Goal: Find specific page/section: Find specific page/section

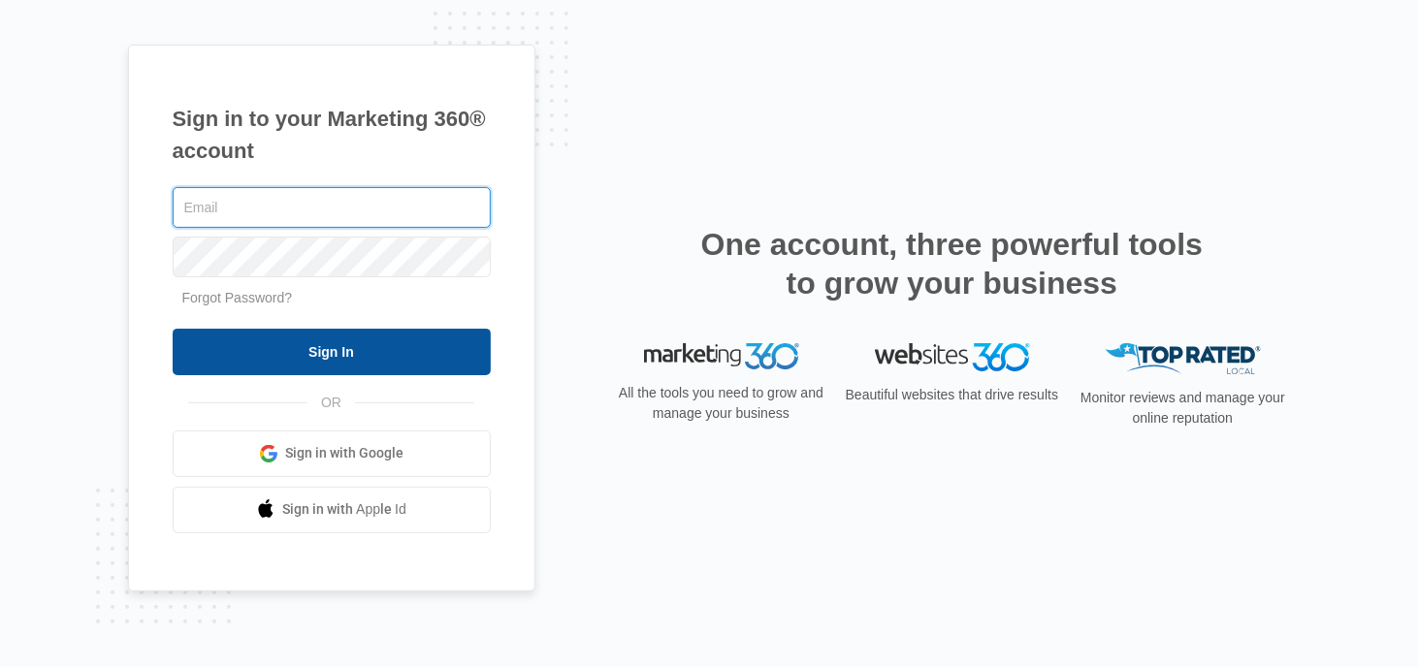
type input "[PERSON_NAME][EMAIL_ADDRESS][DOMAIN_NAME]"
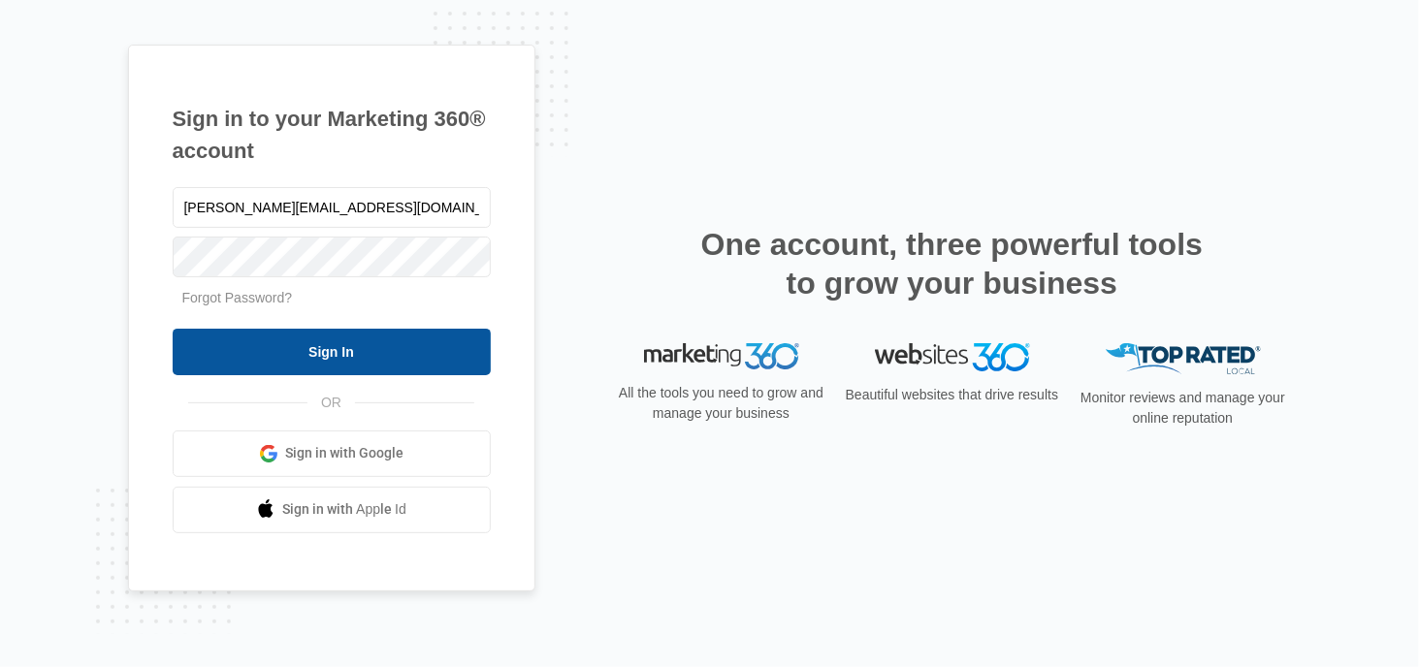
click at [373, 355] on input "Sign In" at bounding box center [332, 352] width 318 height 47
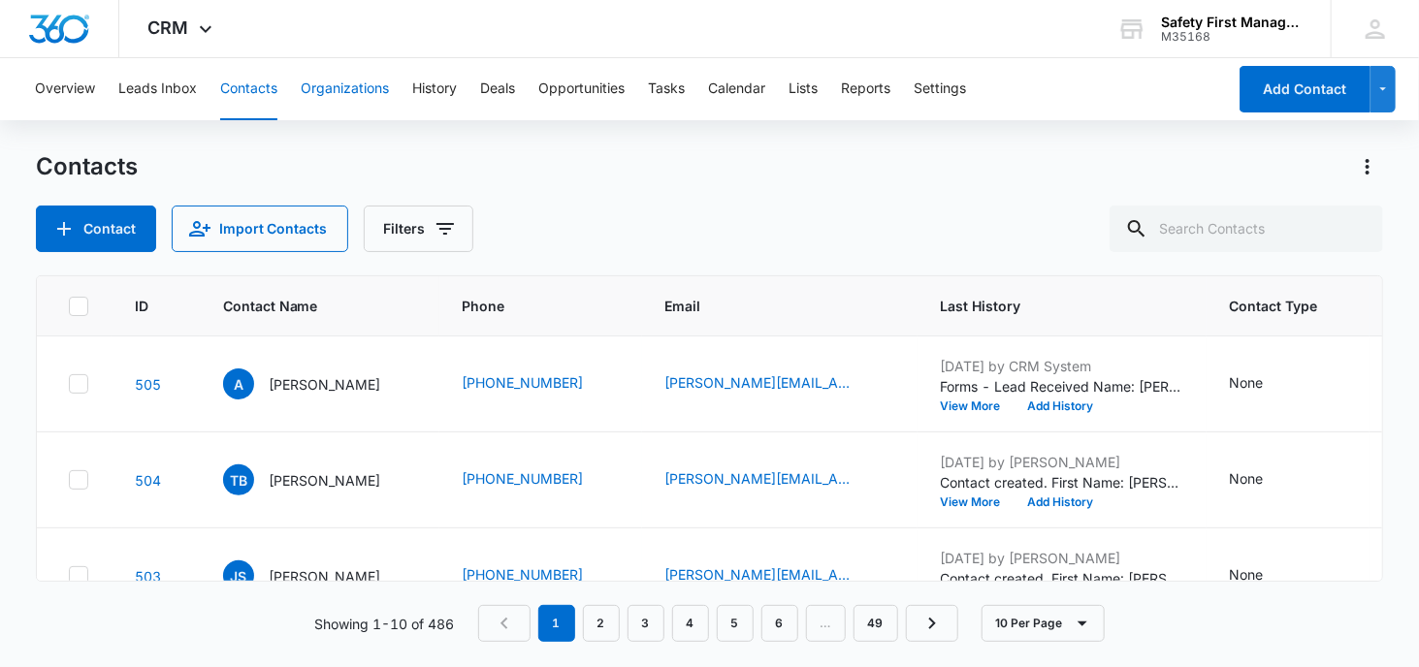
click at [341, 88] on button "Organizations" at bounding box center [345, 89] width 88 height 62
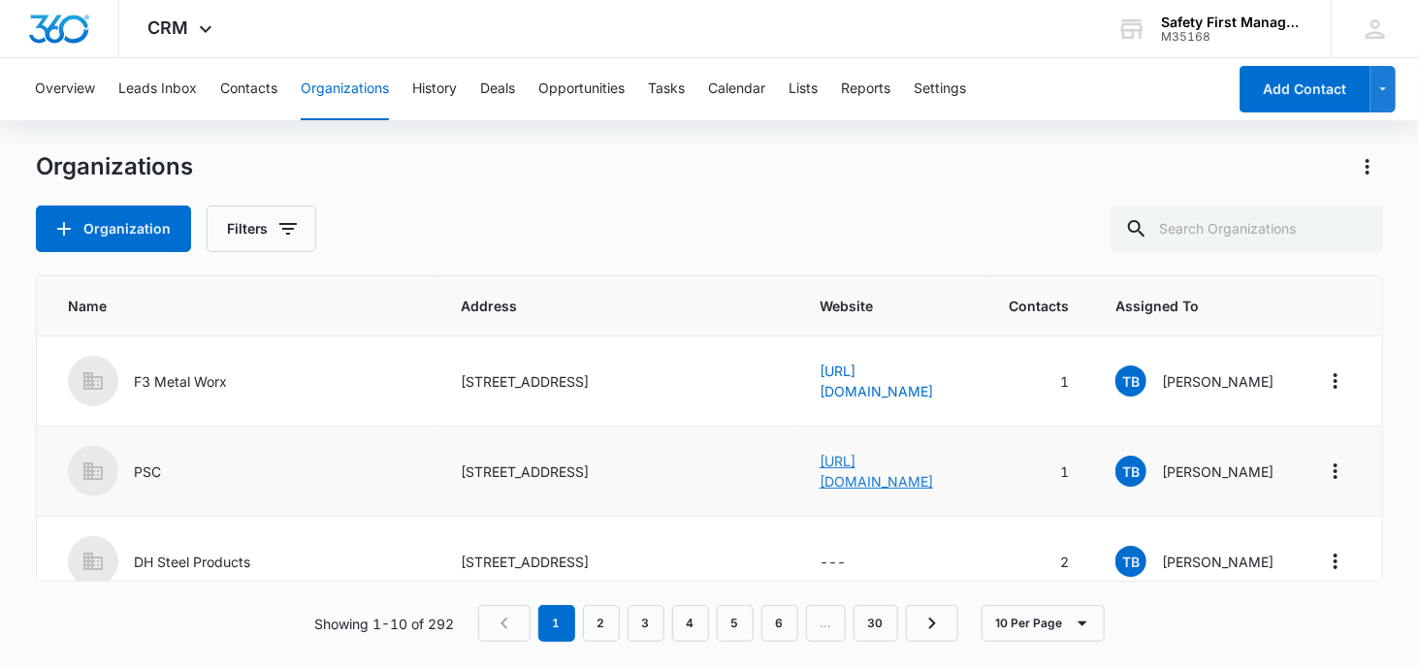
click at [820, 473] on link "http://psc.com" at bounding box center [876, 471] width 113 height 37
